Goal: Transaction & Acquisition: Register for event/course

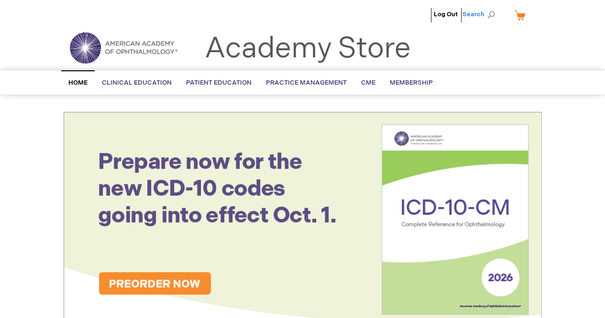
click at [472, 16] on span "Search" at bounding box center [480, 14] width 36 height 19
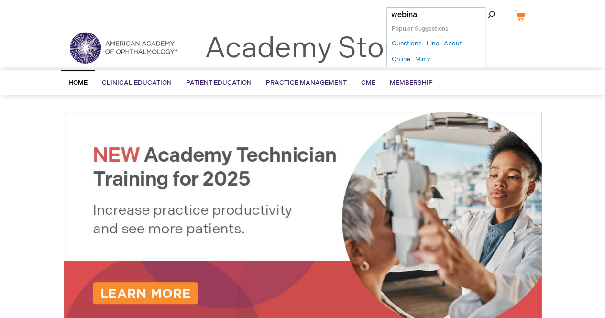
type input "webinar"
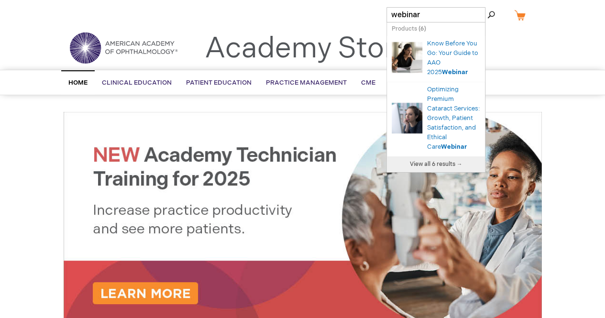
drag, startPoint x: 417, startPoint y: 51, endPoint x: 424, endPoint y: 63, distance: 13.9
click at [418, 52] on li "Know Before You Go: Your Guide to AAO 2025 Webinar" at bounding box center [436, 59] width 98 height 46
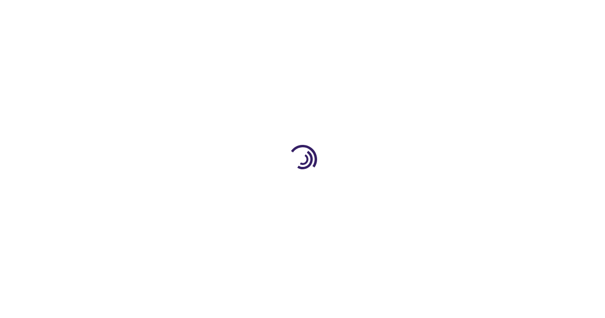
type input "0"
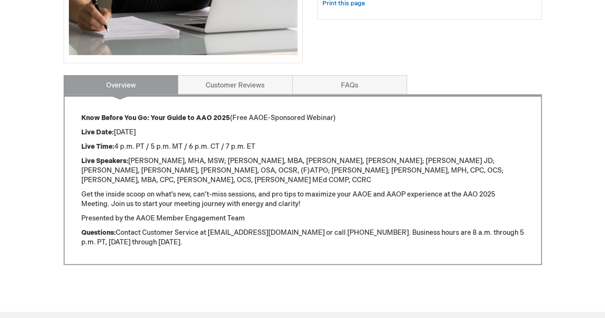
scroll to position [335, 0]
